Goal: Task Accomplishment & Management: Use online tool/utility

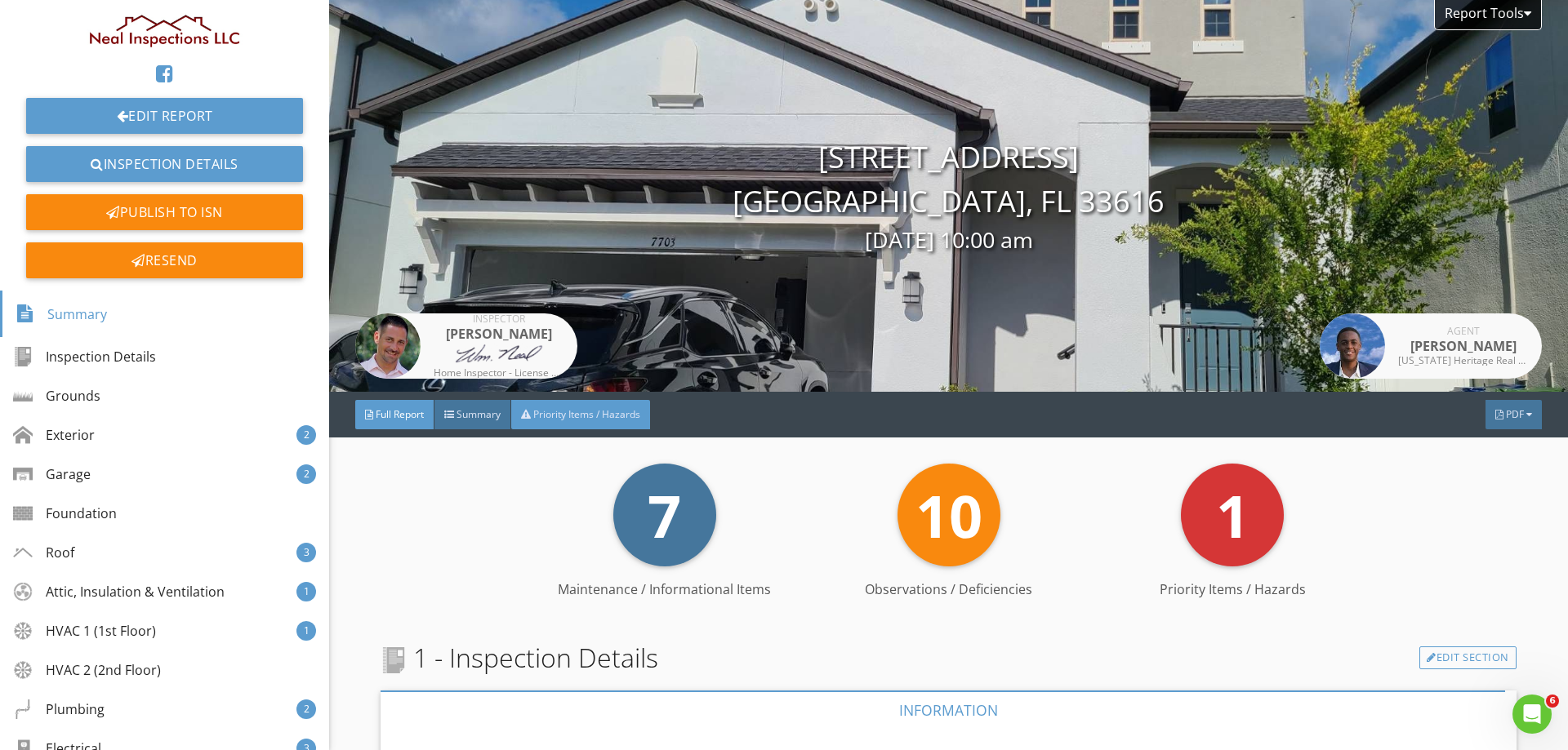
click at [564, 424] on div "Priority Items / Hazards" at bounding box center [581, 414] width 139 height 29
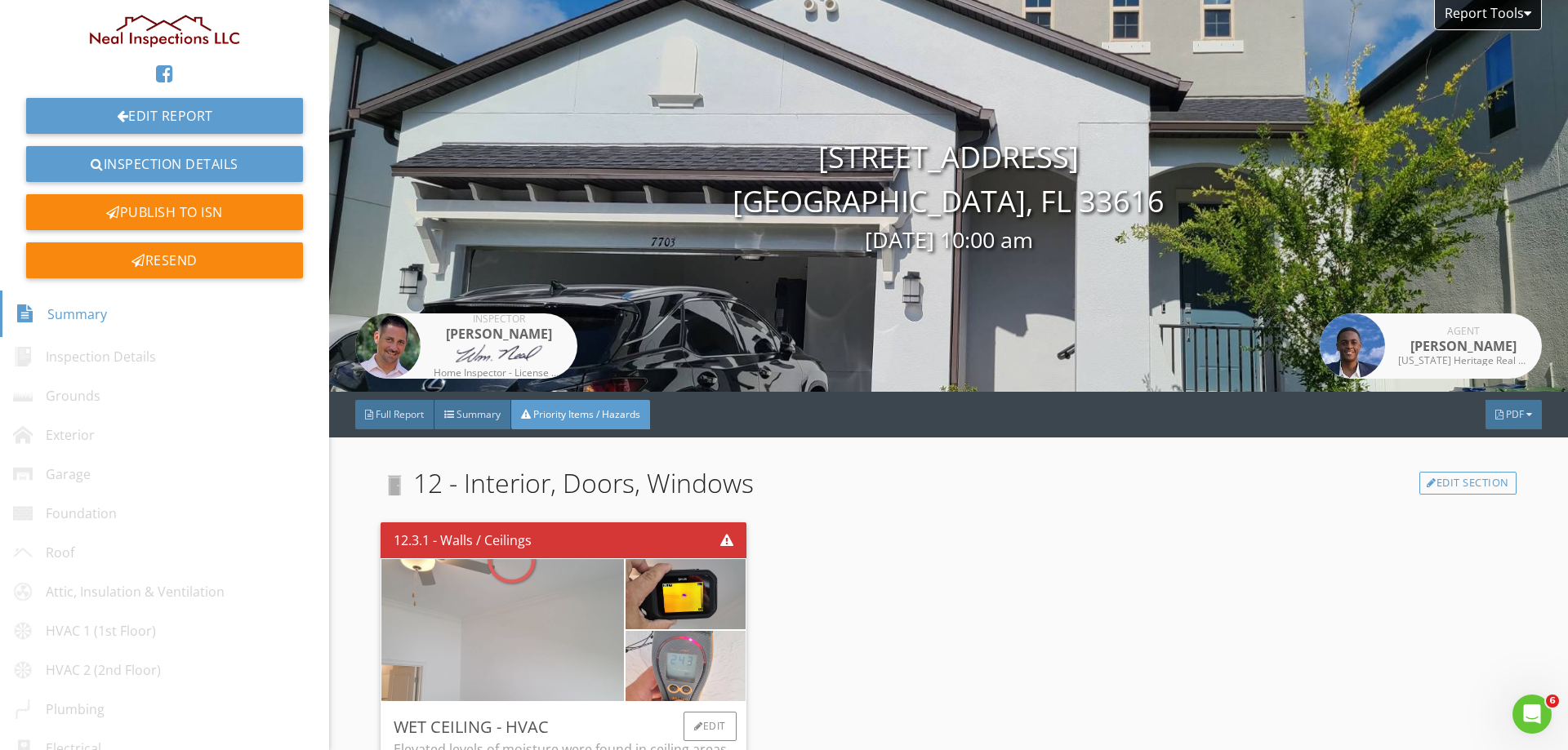
click at [495, 646] on img at bounding box center [503, 630] width 266 height 355
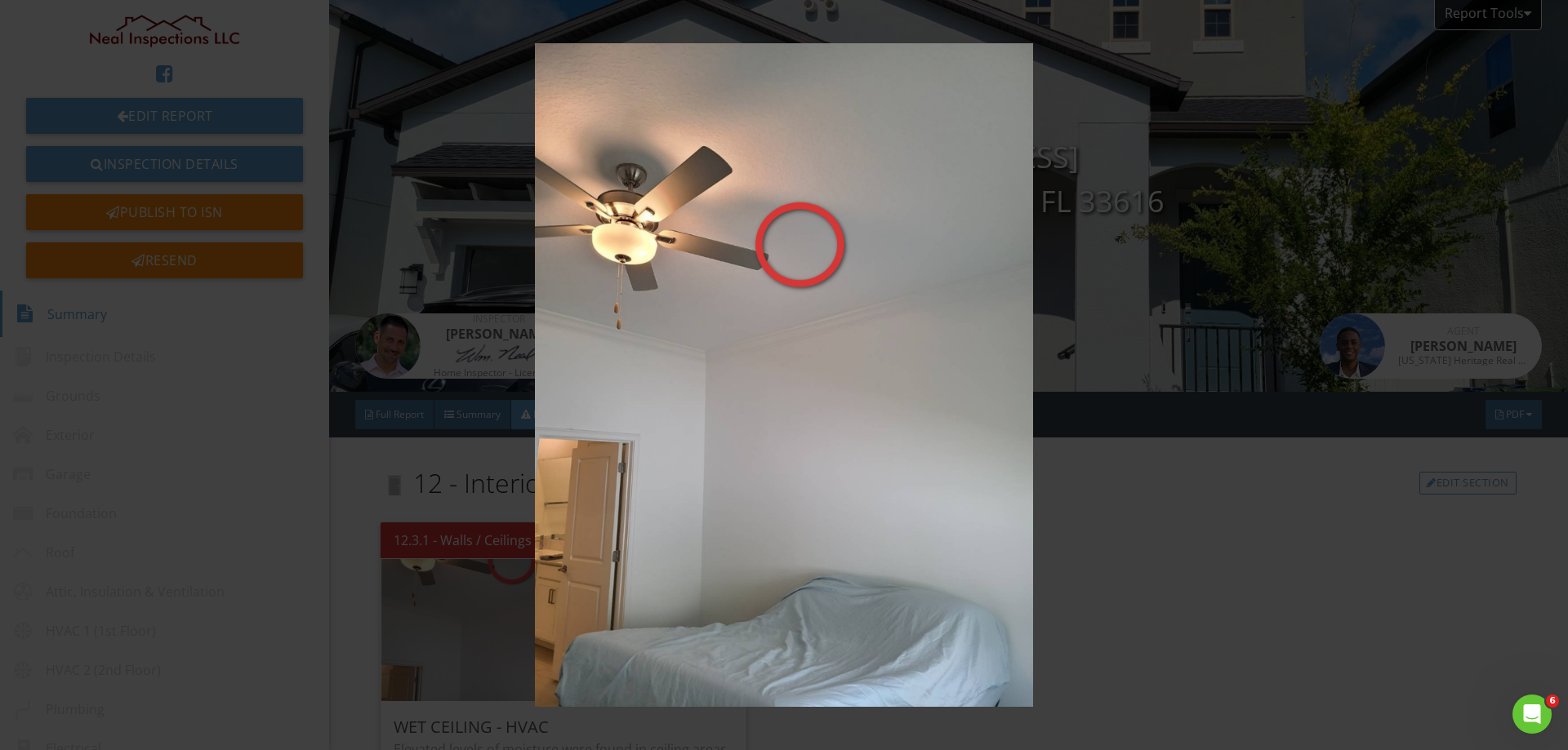
click at [800, 435] on img at bounding box center [784, 374] width 1440 height 663
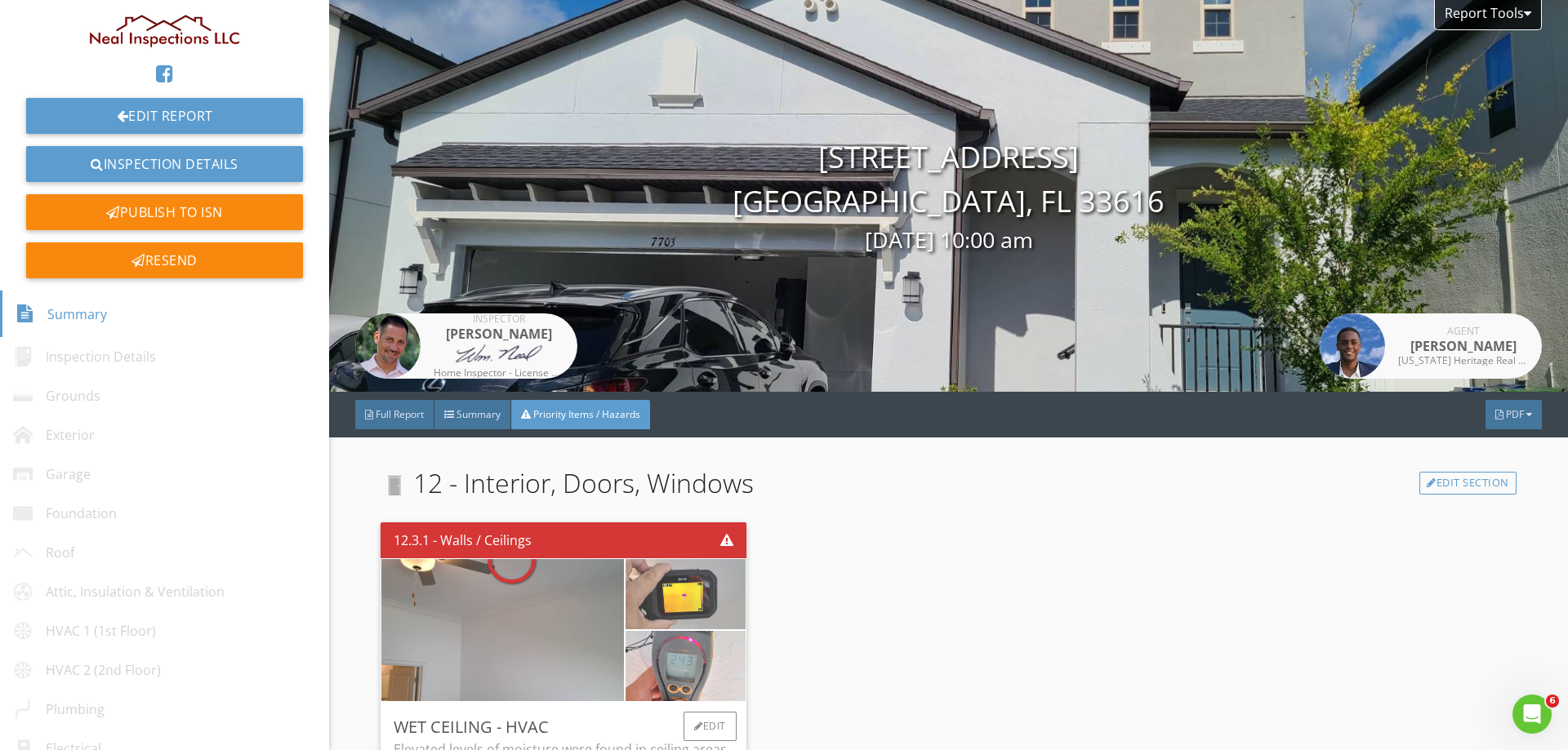
click at [688, 583] on img at bounding box center [685, 594] width 132 height 175
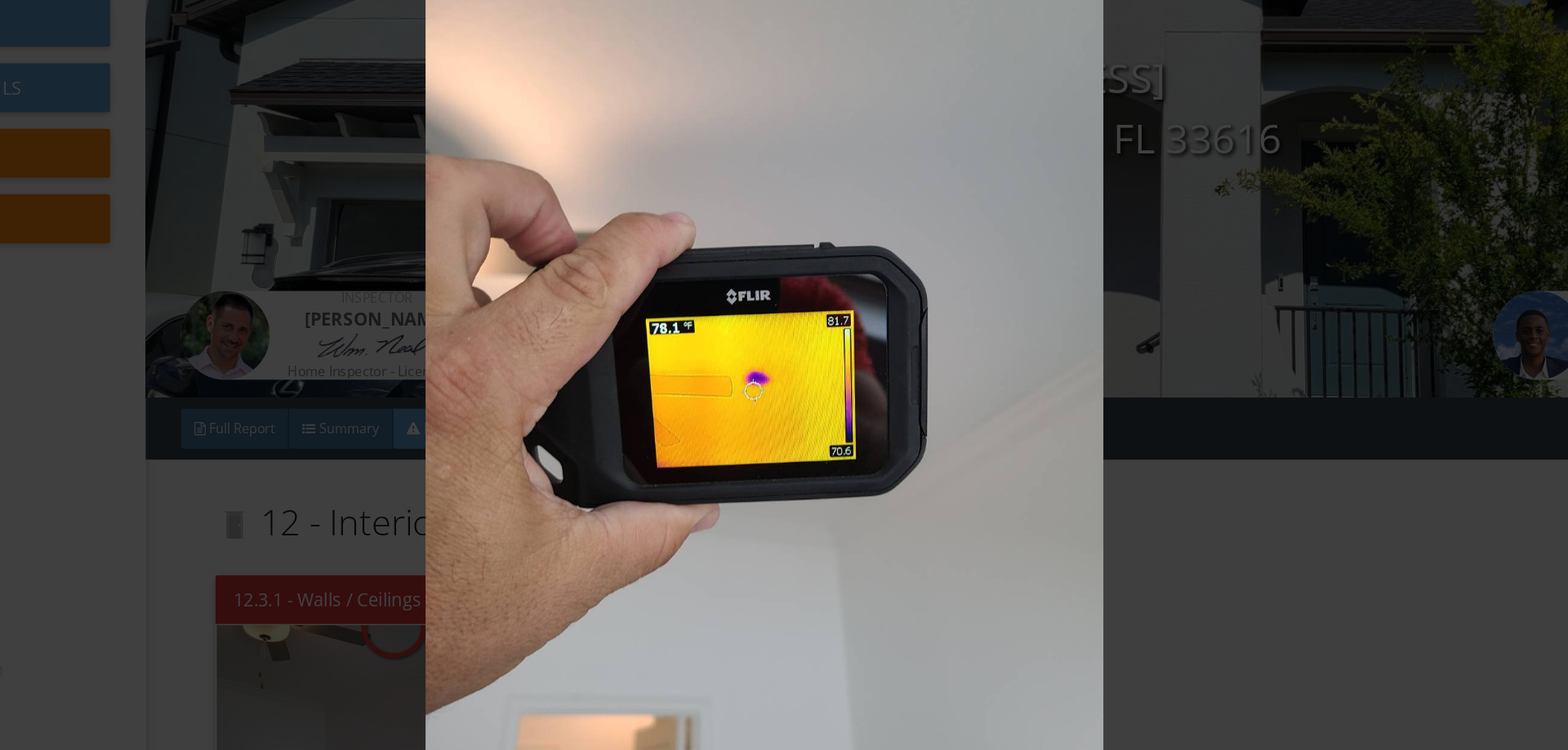
click at [726, 536] on img at bounding box center [784, 374] width 1440 height 663
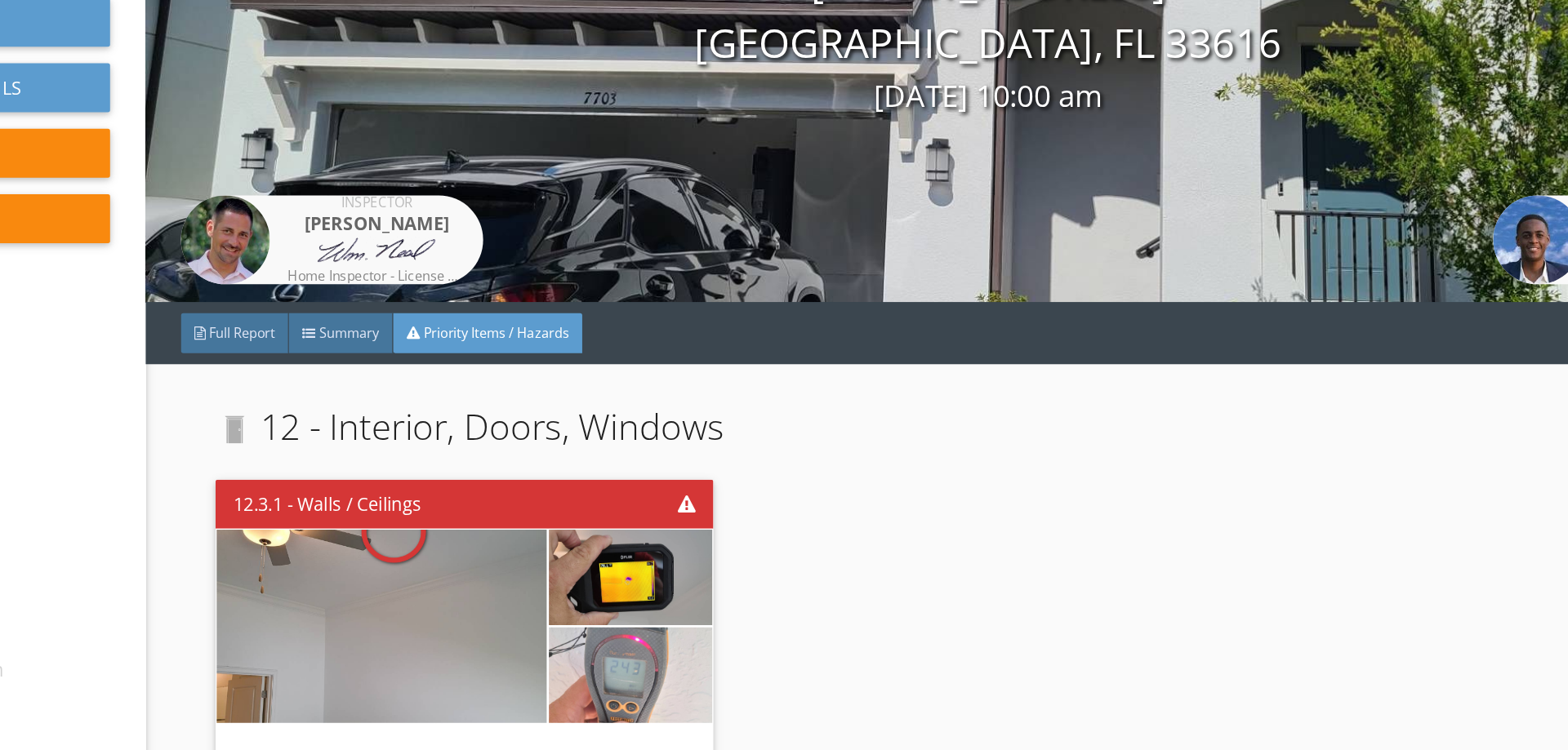
scroll to position [183, 0]
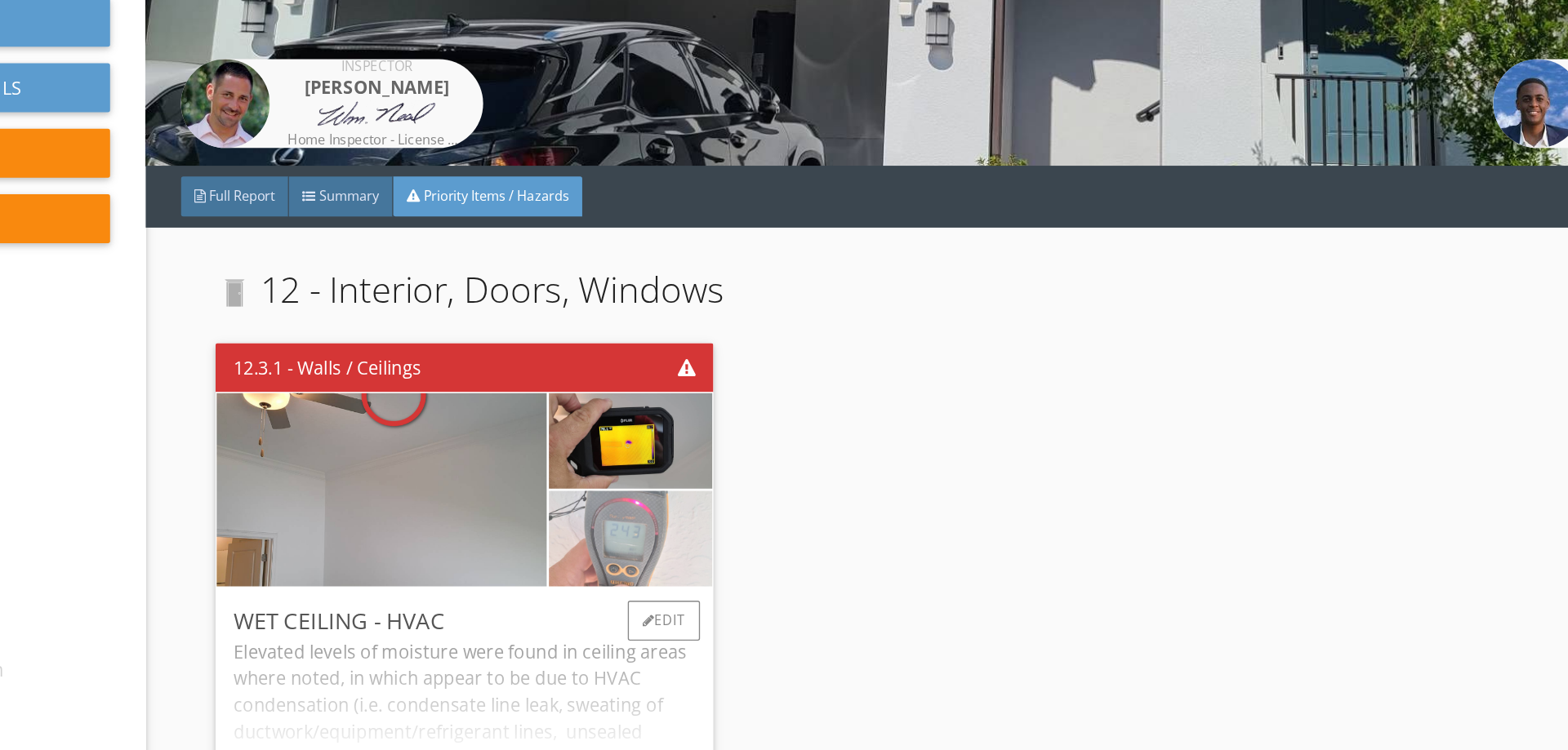
click at [705, 478] on img at bounding box center [685, 496] width 132 height 175
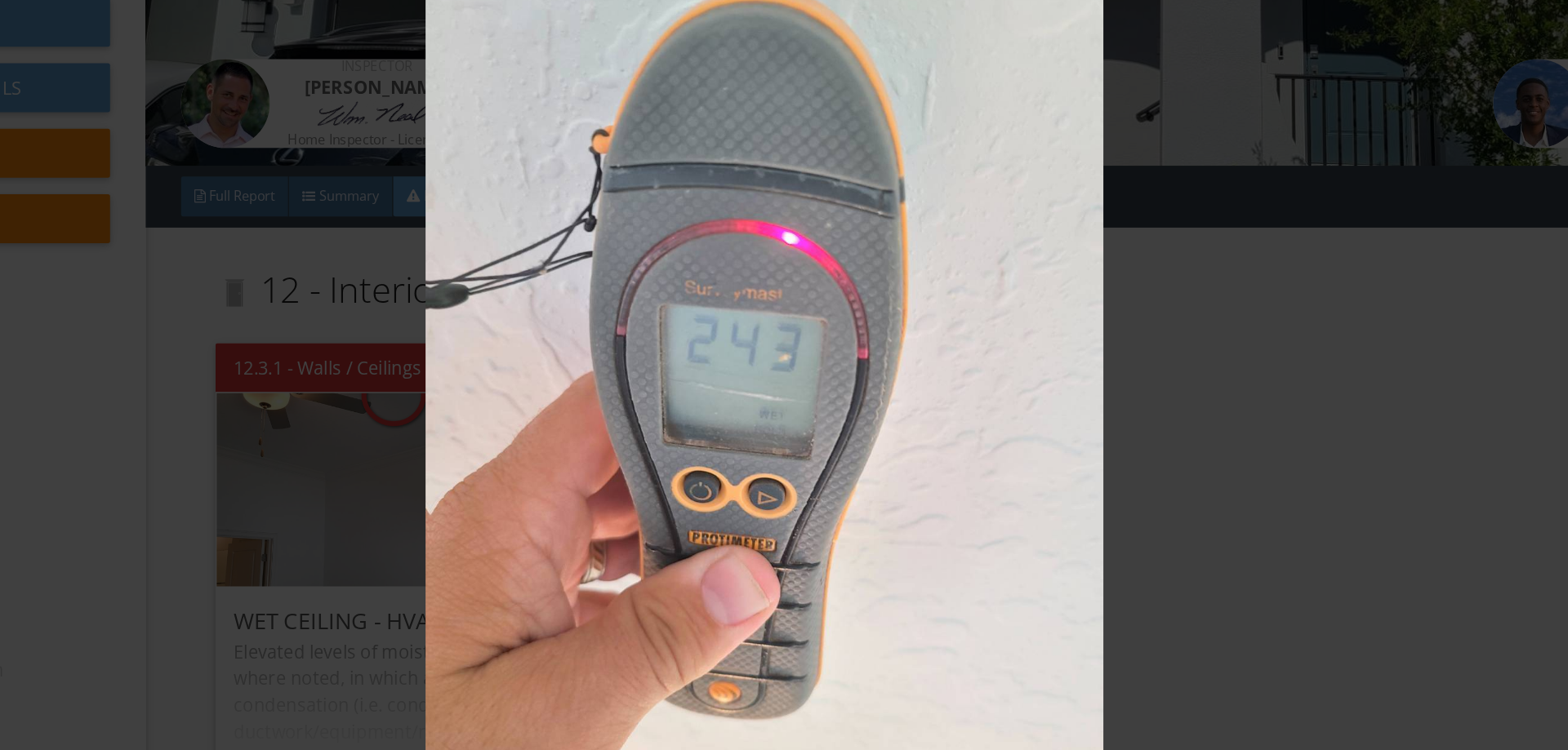
click at [1158, 392] on img at bounding box center [784, 374] width 1440 height 663
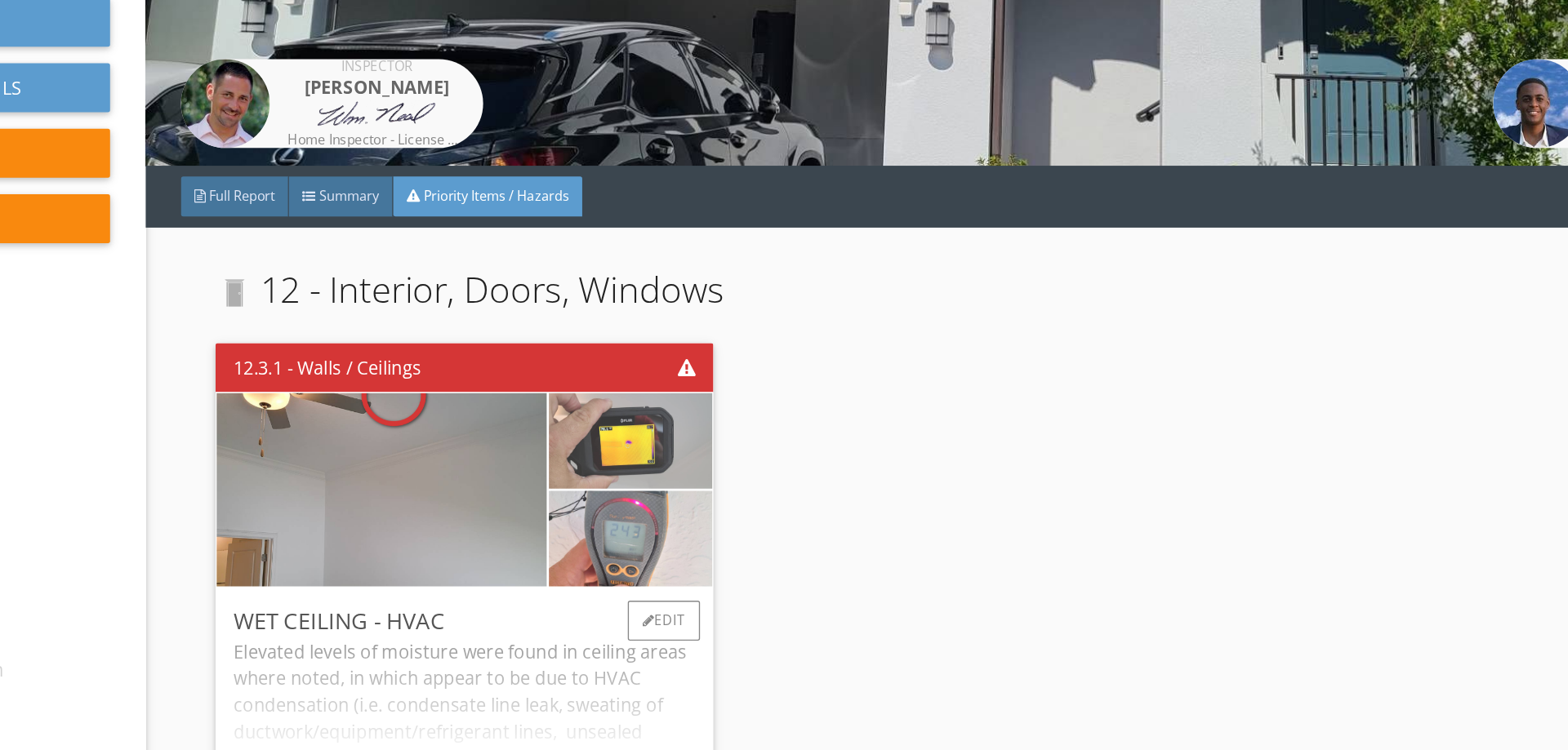
click at [676, 405] on img at bounding box center [685, 424] width 132 height 175
